Goal: Task Accomplishment & Management: Manage account settings

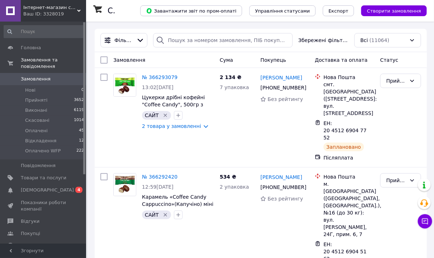
click at [375, 11] on span "Створити замовлення" at bounding box center [394, 10] width 54 height 5
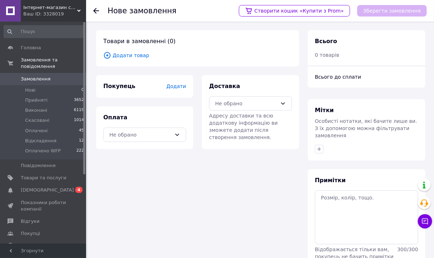
click at [178, 86] on span "Додати" at bounding box center [177, 86] width 20 height 6
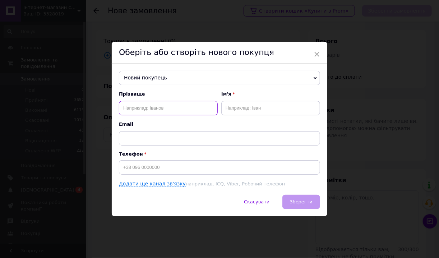
click at [148, 107] on input "text" at bounding box center [168, 108] width 99 height 14
paste input "[PERSON_NAME]"
click at [127, 106] on input "[PERSON_NAME]" at bounding box center [168, 108] width 99 height 14
type input "[PERSON_NAME]"
click at [231, 113] on input "text" at bounding box center [270, 108] width 99 height 14
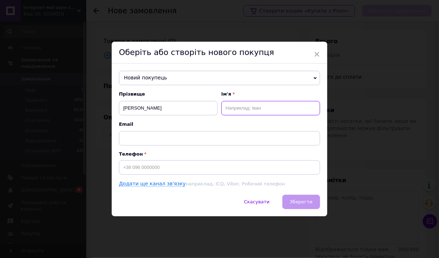
paste input "[PERSON_NAME]"
type input "[PERSON_NAME]"
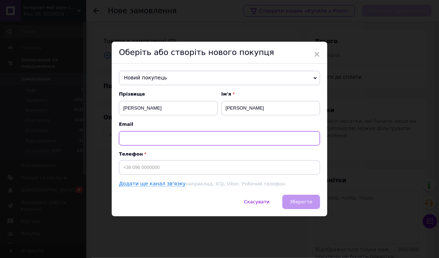
click at [140, 132] on input "text" at bounding box center [219, 138] width 201 height 14
paste input "[EMAIL_ADDRESS][DOMAIN_NAME]"
type input "[EMAIL_ADDRESS][DOMAIN_NAME]"
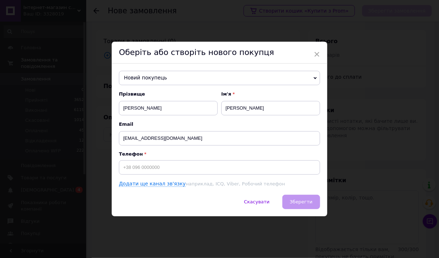
click at [175, 175] on div "Прізвище [PERSON_NAME] Ім'я Надія Email [EMAIL_ADDRESS][DOMAIN_NAME] Телефон До…" at bounding box center [219, 139] width 201 height 97
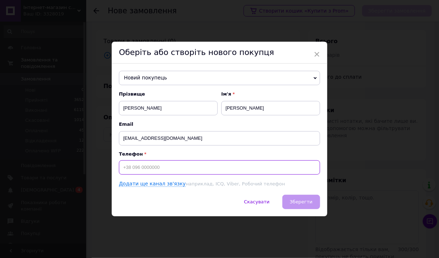
paste input "[PHONE_NUMBER]"
type input "[PHONE_NUMBER]"
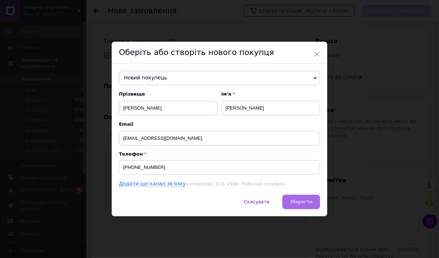
click at [300, 198] on button "Зберегти" at bounding box center [301, 202] width 38 height 14
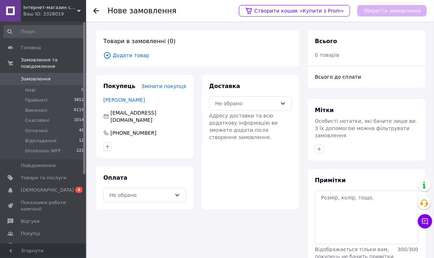
click at [134, 53] on span "Додати товар" at bounding box center [197, 55] width 189 height 8
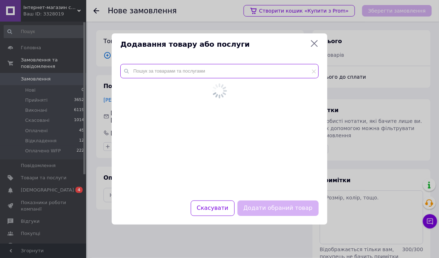
click at [152, 76] on input "text" at bounding box center [219, 71] width 198 height 14
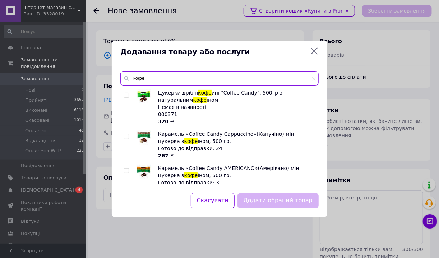
type input "кофе"
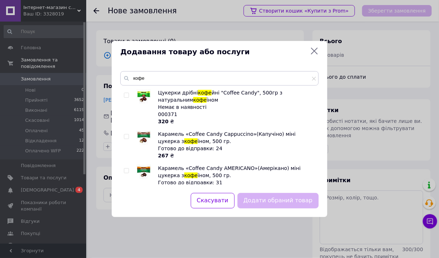
click at [127, 95] on input "checkbox" at bounding box center [126, 95] width 5 height 5
checkbox input "true"
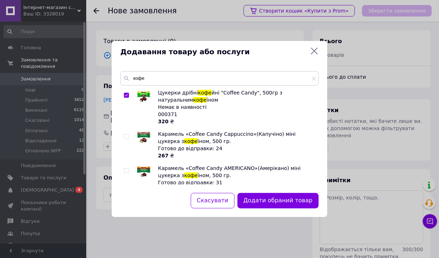
click at [128, 172] on input "checkbox" at bounding box center [126, 170] width 5 height 5
checkbox input "true"
click at [271, 200] on button "Додати обрані товари" at bounding box center [278, 200] width 79 height 15
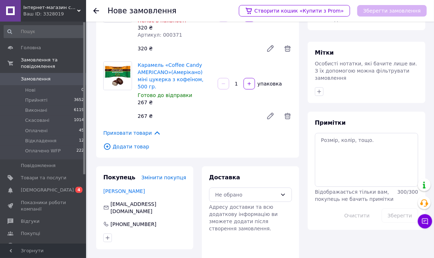
scroll to position [94, 0]
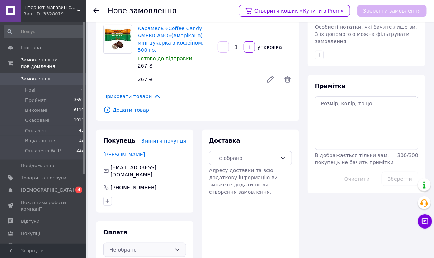
click at [141, 242] on div "Не обрано" at bounding box center [144, 249] width 83 height 14
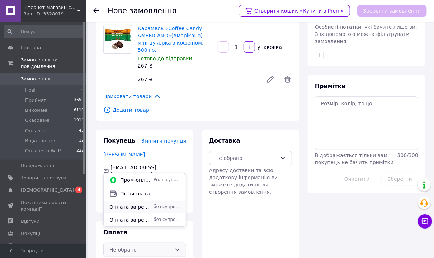
click at [144, 203] on div "Оплата за реквізитами без супроводу Prom" at bounding box center [145, 206] width 82 height 13
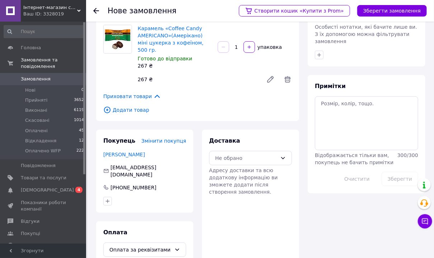
click at [269, 137] on div "Доставка Не обрано Адресу доставки та всю додаткову інформацію ви зможете додат…" at bounding box center [250, 166] width 83 height 59
click at [261, 151] on div "Не обрано" at bounding box center [250, 158] width 83 height 14
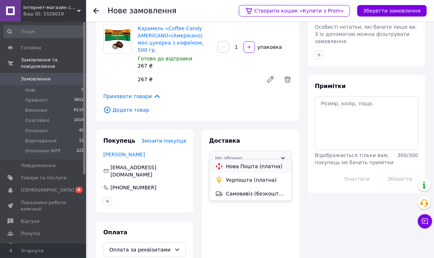
click at [257, 170] on div "Нова Пошта (платна)" at bounding box center [251, 166] width 82 height 14
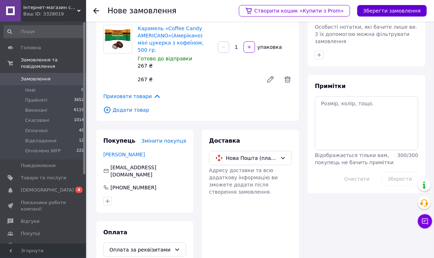
click at [393, 6] on button "Зберегти замовлення" at bounding box center [393, 10] width 70 height 11
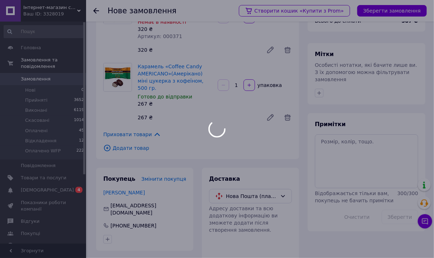
scroll to position [0, 0]
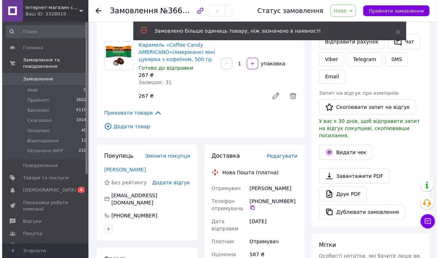
scroll to position [144, 0]
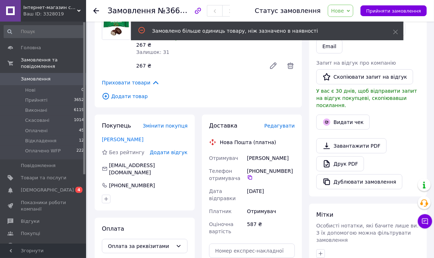
click at [273, 127] on span "Редагувати" at bounding box center [280, 126] width 31 height 6
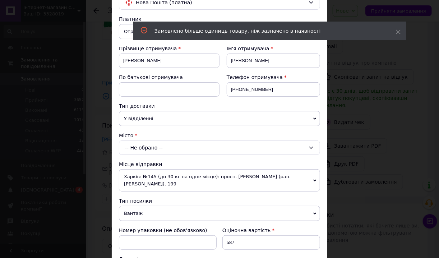
scroll to position [86, 0]
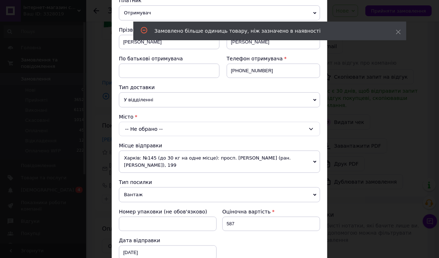
click at [138, 124] on div "-- Не обрано --" at bounding box center [219, 129] width 201 height 14
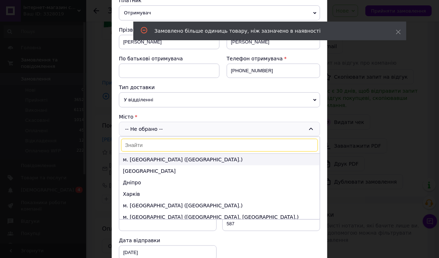
click at [142, 160] on li "м. [GEOGRAPHIC_DATA] ([GEOGRAPHIC_DATA].)" at bounding box center [219, 159] width 200 height 11
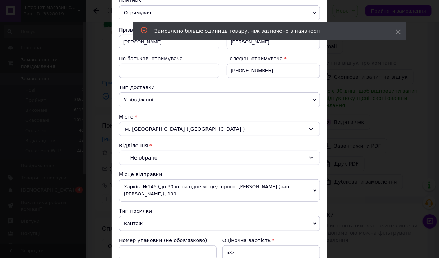
click at [142, 160] on div "-- Не обрано --" at bounding box center [219, 157] width 201 height 14
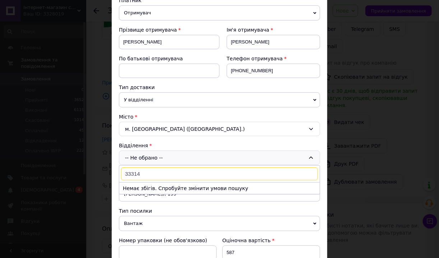
type input "33314"
click at [135, 99] on span "У відділенні" at bounding box center [219, 99] width 201 height 15
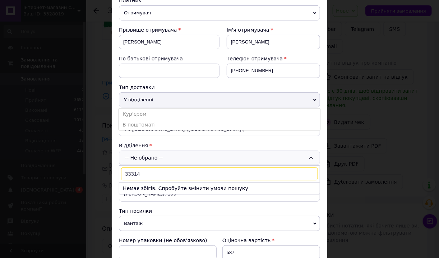
click at [143, 120] on li "В поштоматі" at bounding box center [219, 124] width 201 height 11
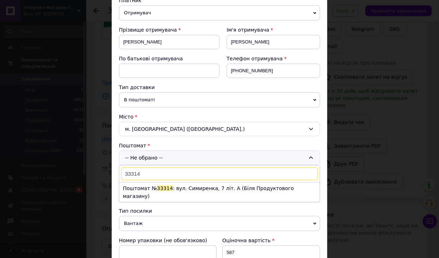
click at [157, 187] on span "33314" at bounding box center [165, 188] width 16 height 6
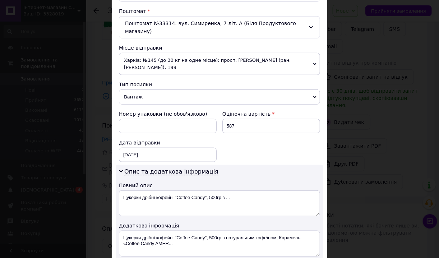
scroll to position [230, 0]
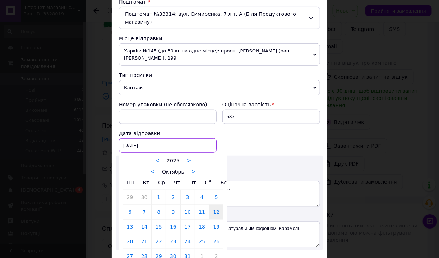
click at [146, 138] on div "[DATE] < 2025 > < Октябрь > Пн Вт Ср Чт Пт Сб Вс 29 30 1 2 3 4 5 6 7 8 9 10 11 …" at bounding box center [168, 145] width 98 height 14
click at [132, 219] on link "13" at bounding box center [130, 226] width 14 height 14
type input "[DATE]"
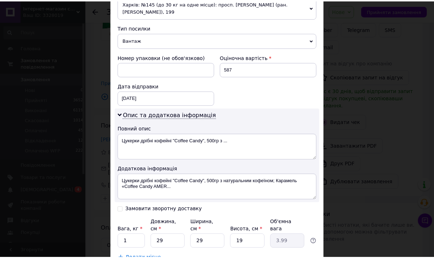
scroll to position [317, 0]
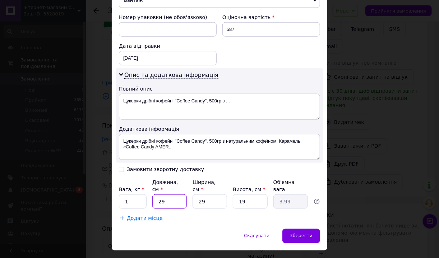
click at [163, 194] on input "29" at bounding box center [169, 201] width 34 height 14
type input "3"
type input "0.41"
type input "30"
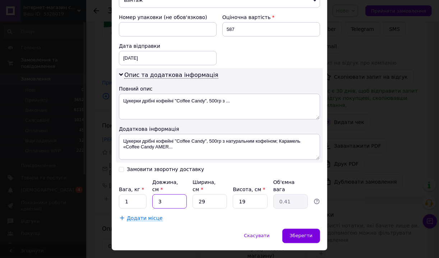
type input "4.13"
type input "30"
click at [201, 194] on input "29" at bounding box center [209, 201] width 34 height 14
type input "2"
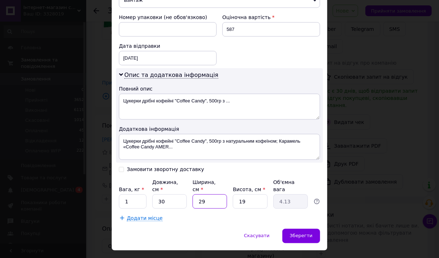
type input "0.28"
type input "21"
type input "2.99"
type input "21"
click at [241, 194] on input "19" at bounding box center [250, 201] width 34 height 14
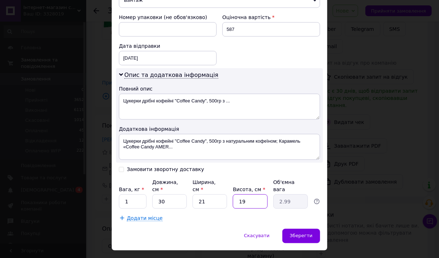
click at [241, 194] on input "19" at bounding box center [250, 201] width 34 height 14
type input "1"
type input "0.16"
type input "15"
type input "2.36"
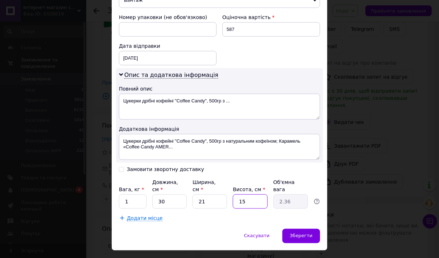
type input "15"
click at [301, 229] on div "Зберегти" at bounding box center [301, 236] width 38 height 14
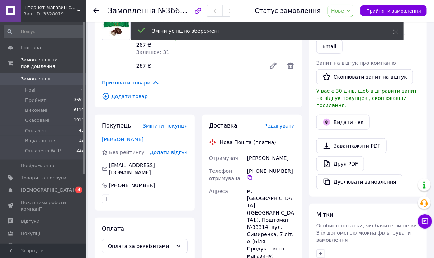
click at [339, 11] on span "Нове" at bounding box center [340, 11] width 25 height 12
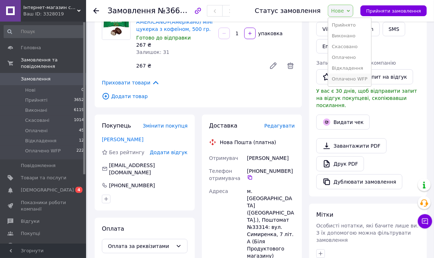
click at [364, 75] on li "Оплачено WFP" at bounding box center [350, 79] width 43 height 11
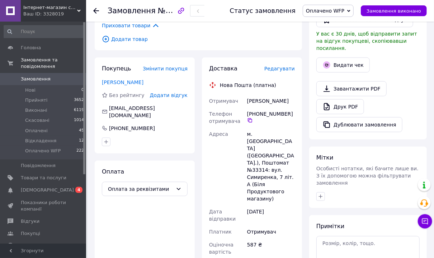
scroll to position [201, 0]
click at [248, 120] on icon at bounding box center [250, 120] width 6 height 6
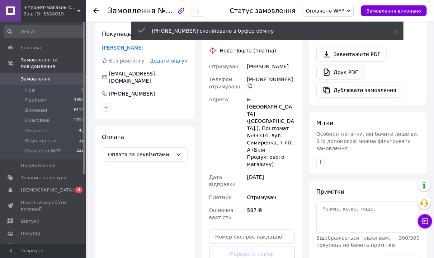
scroll to position [287, 0]
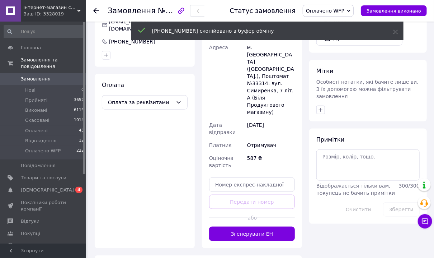
drag, startPoint x: 253, startPoint y: 192, endPoint x: 250, endPoint y: 189, distance: 3.8
click at [253, 227] on button "Згенерувати ЕН" at bounding box center [252, 234] width 86 height 14
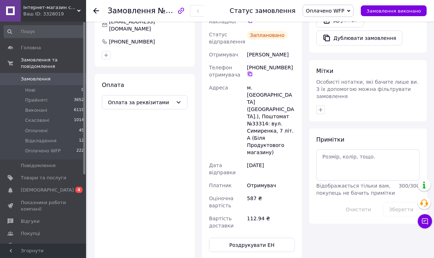
click at [250, 76] on icon at bounding box center [250, 74] width 6 height 6
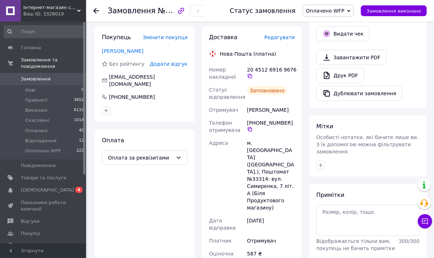
scroll to position [230, 0]
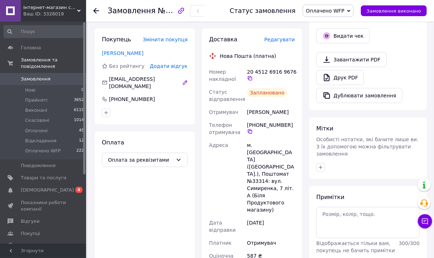
drag, startPoint x: 252, startPoint y: 78, endPoint x: 140, endPoint y: 76, distance: 111.7
click at [252, 78] on icon at bounding box center [250, 78] width 4 height 4
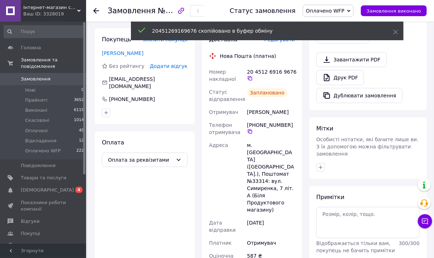
click at [61, 73] on link "Замовлення 0" at bounding box center [44, 79] width 88 height 12
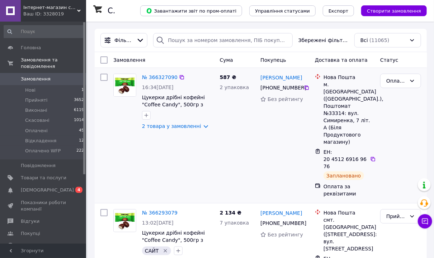
click at [142, 119] on div at bounding box center [146, 115] width 11 height 11
click at [149, 120] on div at bounding box center [146, 115] width 11 height 11
click at [147, 116] on icon "button" at bounding box center [147, 115] width 6 height 6
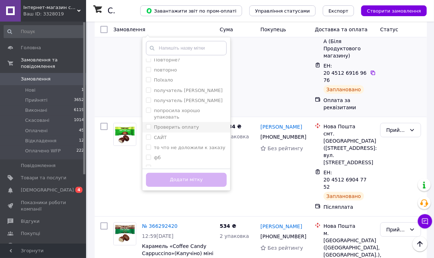
scroll to position [334, 0]
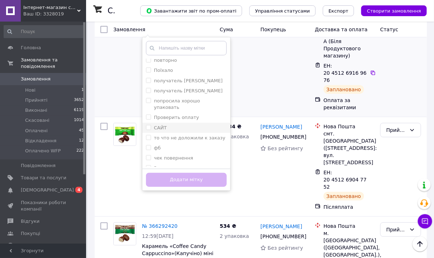
click at [188, 125] on div "САЙТ" at bounding box center [186, 128] width 81 height 6
checkbox input "true"
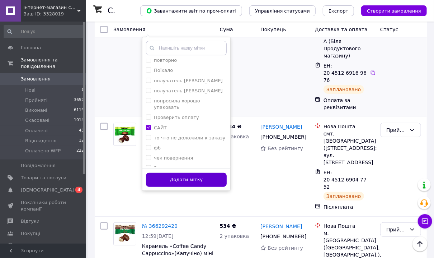
click at [187, 180] on button "Додати мітку" at bounding box center [186, 180] width 81 height 14
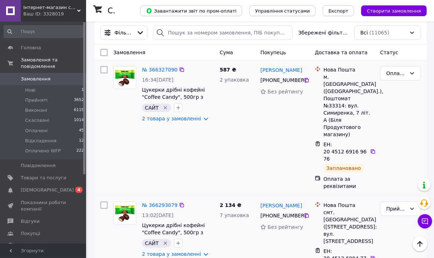
scroll to position [0, 0]
